Goal: Task Accomplishment & Management: Use online tool/utility

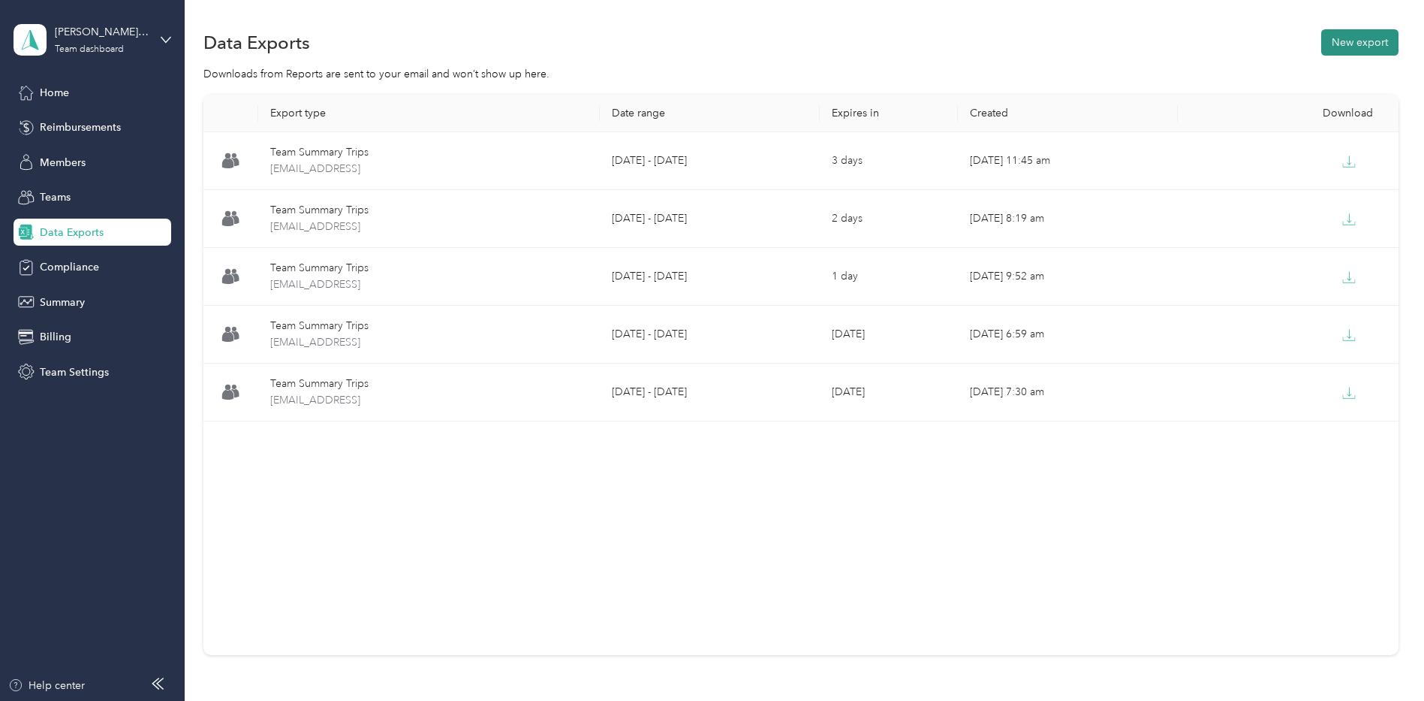
click at [1376, 47] on button "New export" at bounding box center [1359, 42] width 77 height 26
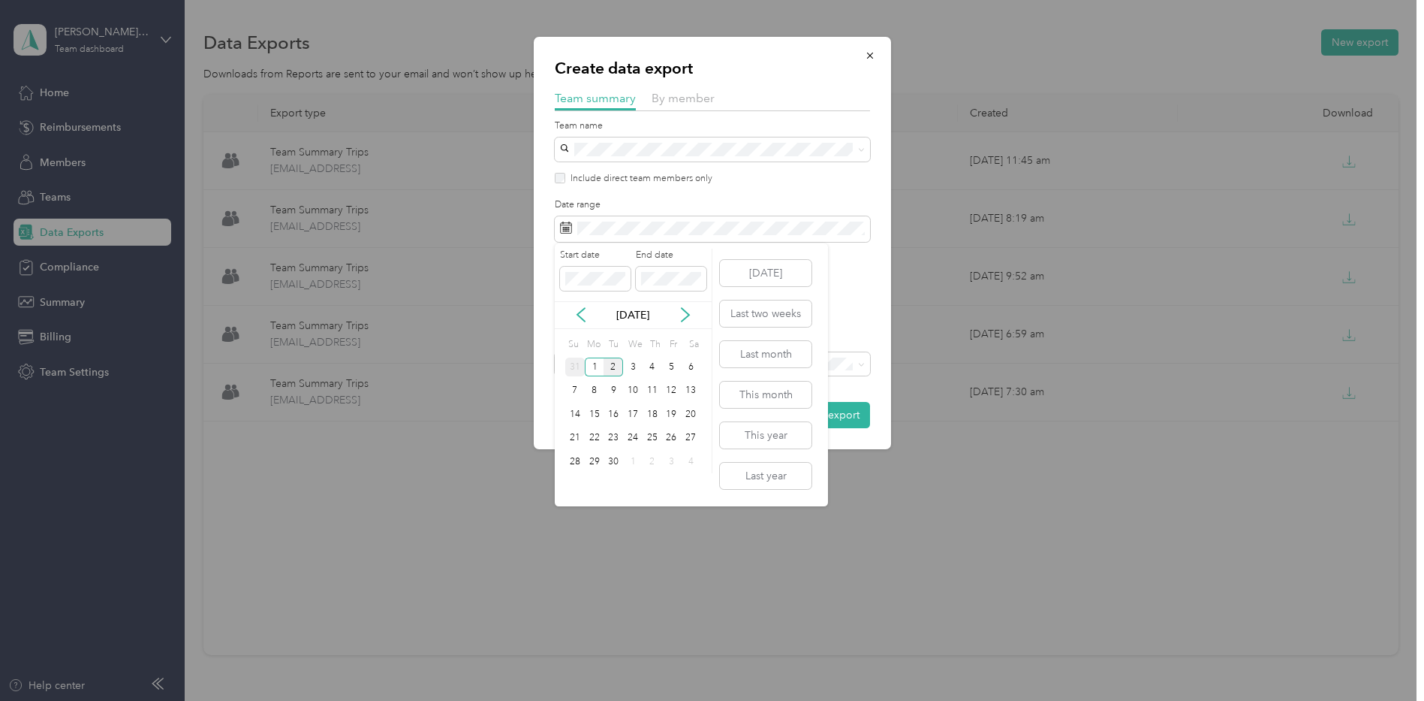
click at [579, 365] on div "31" at bounding box center [575, 366] width 20 height 19
click at [573, 480] on div "31" at bounding box center [575, 485] width 20 height 19
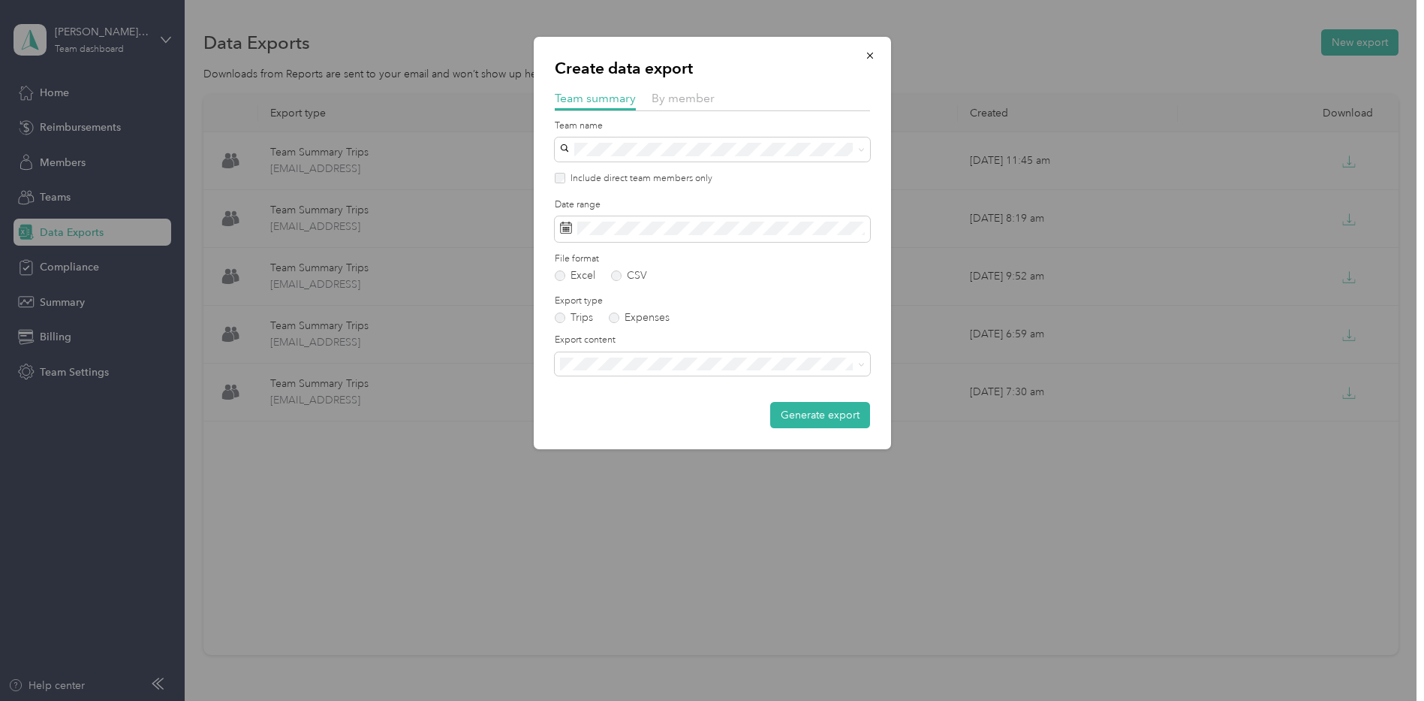
click at [820, 409] on div "Summary and full trips list" at bounding box center [712, 414] width 294 height 16
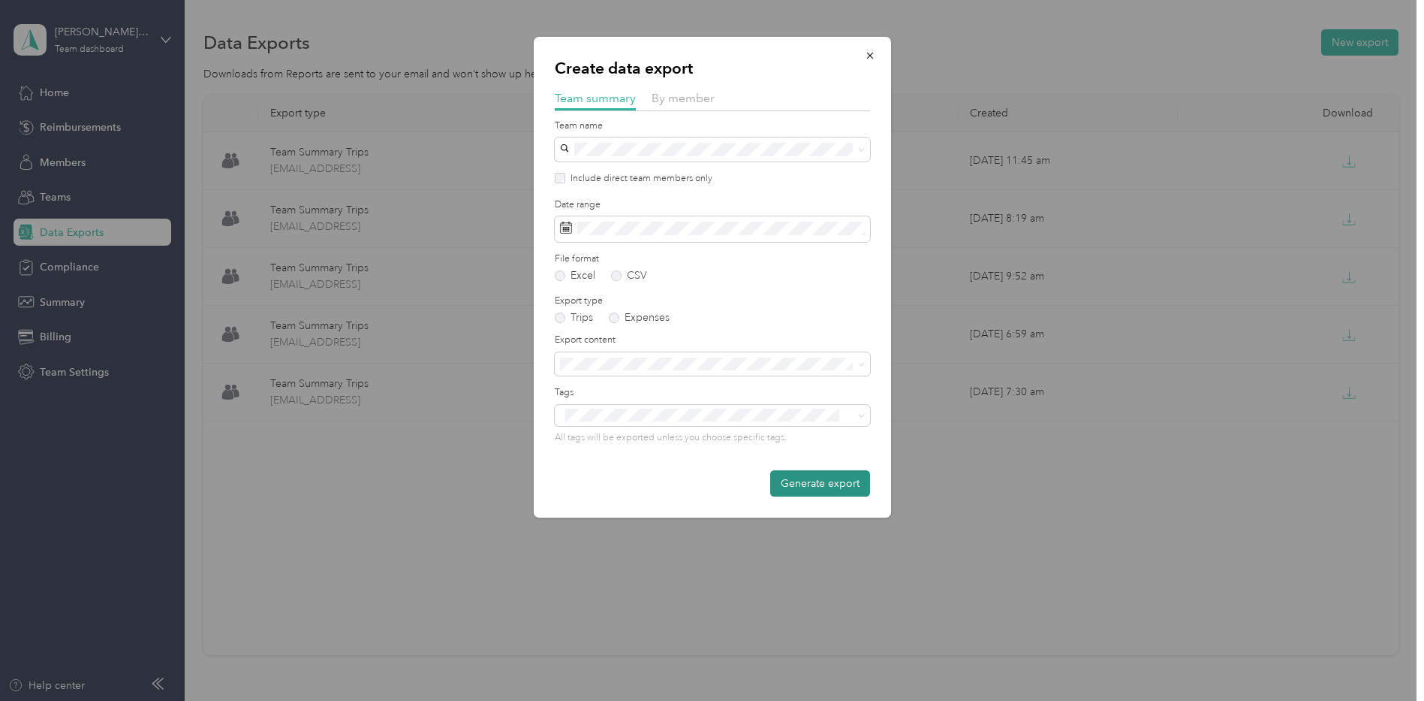
click at [836, 481] on button "Generate export" at bounding box center [820, 483] width 100 height 26
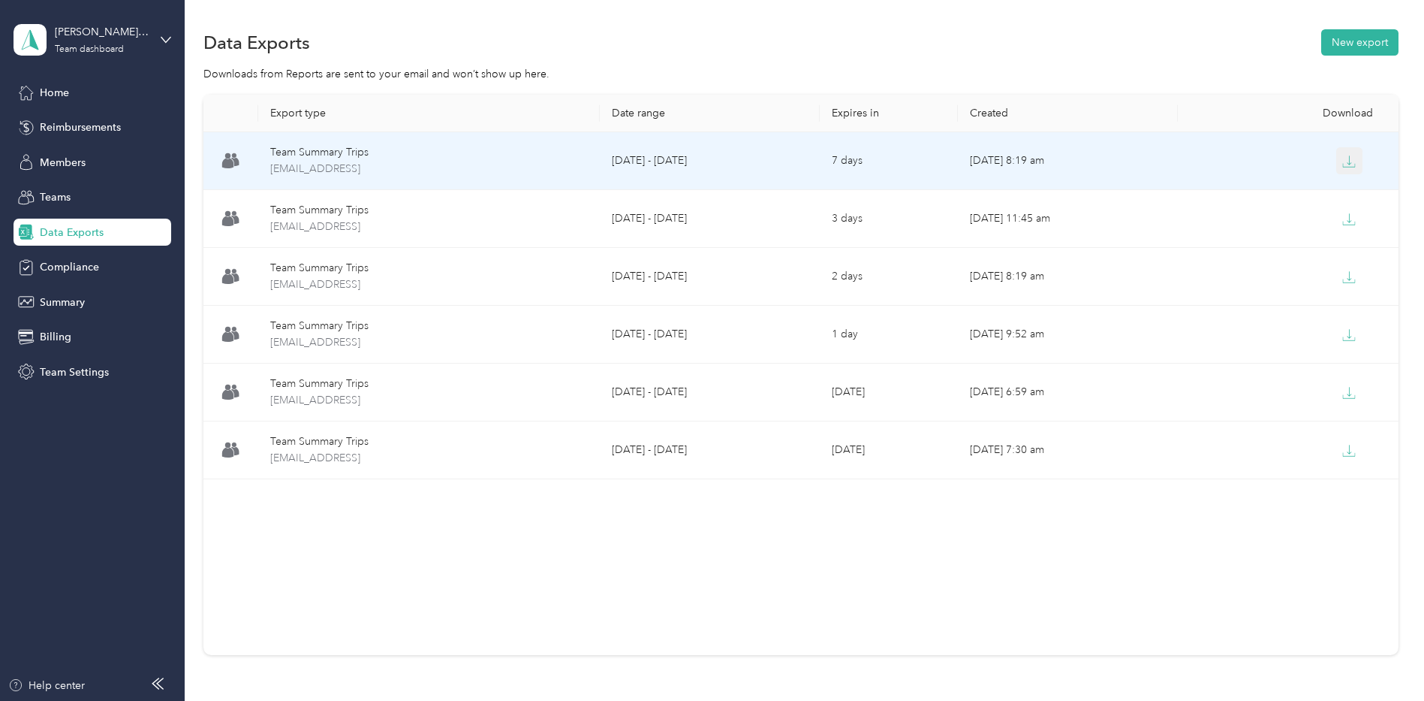
click at [1354, 165] on button "button" at bounding box center [1349, 160] width 27 height 27
